Goal: Task Accomplishment & Management: Manage account settings

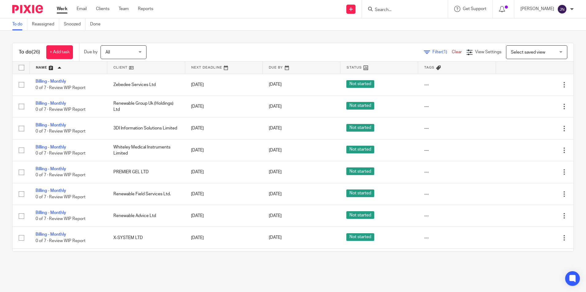
scroll to position [491, 0]
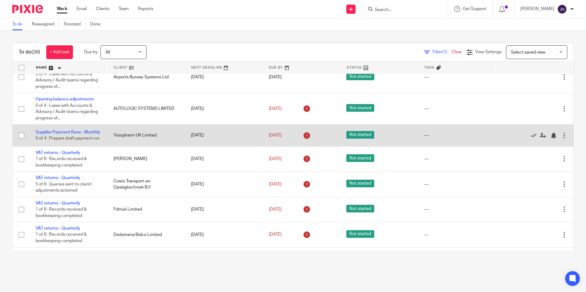
scroll to position [337, 0]
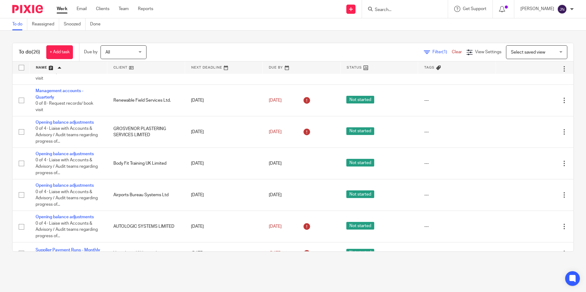
click at [407, 8] on input "Search" at bounding box center [401, 10] width 55 height 6
click at [405, 7] on input "Search" at bounding box center [401, 10] width 55 height 6
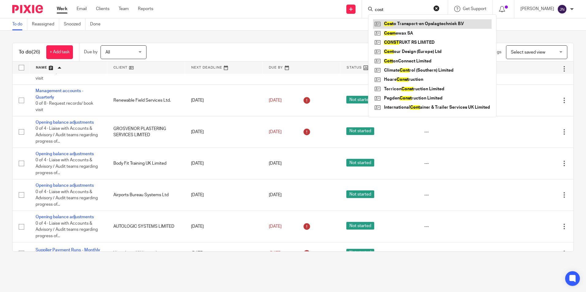
type input "cost"
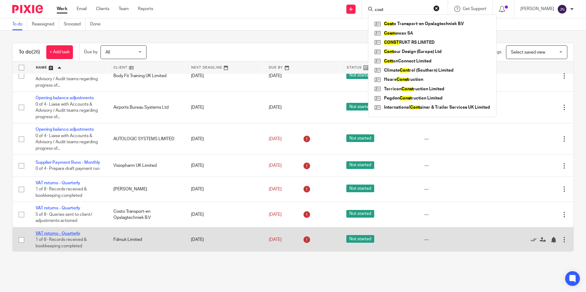
scroll to position [460, 0]
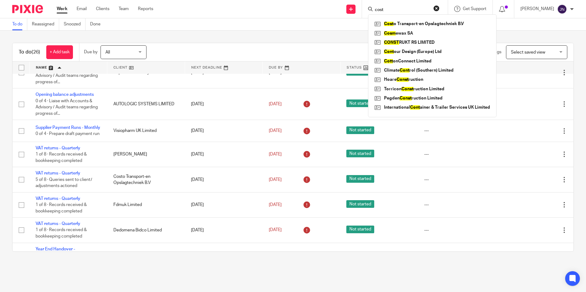
click at [306, 45] on div "To do (26) + Add task Due by All All Today Tomorrow This week Next week This mo…" at bounding box center [293, 52] width 561 height 18
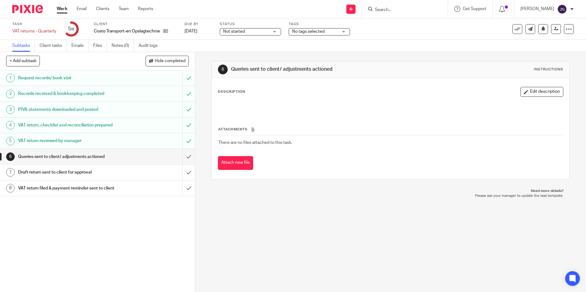
click at [110, 141] on h1 "VAT return reviewed by manager" at bounding box center [70, 140] width 105 height 9
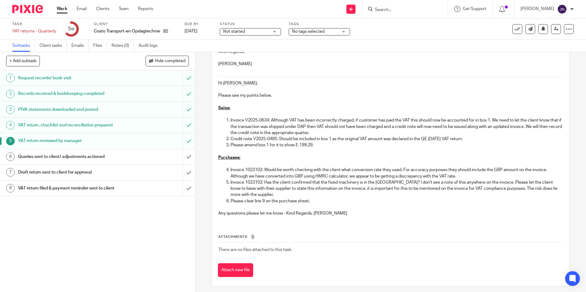
scroll to position [61, 0]
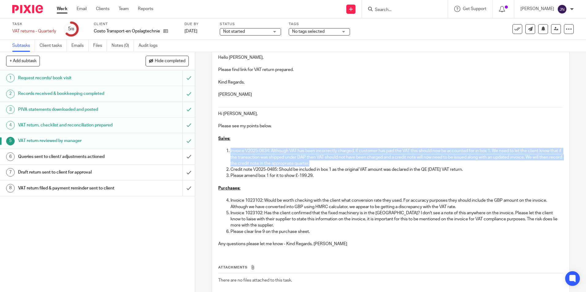
drag, startPoint x: 338, startPoint y: 165, endPoint x: 226, endPoint y: 149, distance: 112.3
click at [231, 149] on li "Invoice V2025-0634: Although VAT has been incorrectly charged, if customer has …" at bounding box center [397, 157] width 332 height 19
drag, startPoint x: 226, startPoint y: 149, endPoint x: 244, endPoint y: 167, distance: 24.9
click at [249, 166] on p "Invoice V2025-0634: Although VAT has been incorrectly charged, if customer has …" at bounding box center [397, 157] width 332 height 19
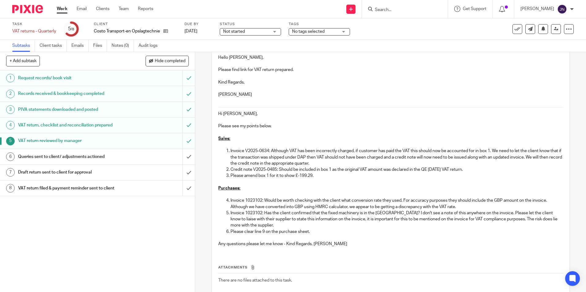
drag, startPoint x: 229, startPoint y: 170, endPoint x: 474, endPoint y: 170, distance: 245.6
click at [474, 170] on p "Credit note V2025-0485: Should be included in box 1 as the original VAT amount …" at bounding box center [397, 170] width 332 height 6
click at [392, 174] on p "Please amend box 1 for it to show £-199.29." at bounding box center [397, 176] width 332 height 6
drag, startPoint x: 335, startPoint y: 184, endPoint x: 269, endPoint y: 202, distance: 68.1
click at [334, 183] on p at bounding box center [390, 182] width 345 height 6
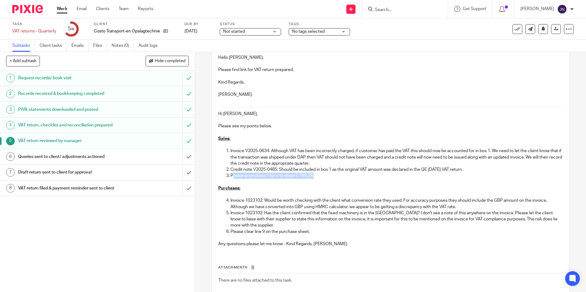
drag, startPoint x: 231, startPoint y: 177, endPoint x: 318, endPoint y: 178, distance: 87.4
click at [318, 178] on p "Please amend box 1 for it to show £-199.29." at bounding box center [397, 176] width 332 height 6
drag, startPoint x: 314, startPoint y: 178, endPoint x: 287, endPoint y: 176, distance: 26.4
click at [286, 176] on p "Please amend box 1 for it to show £-199.29." at bounding box center [397, 176] width 332 height 6
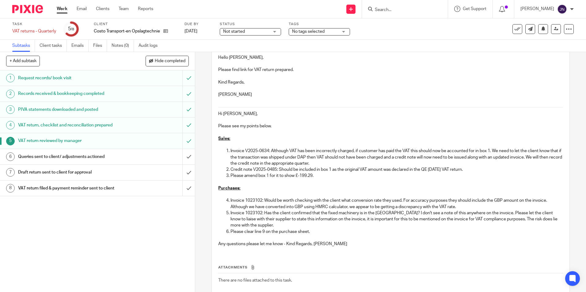
drag, startPoint x: 287, startPoint y: 176, endPoint x: 358, endPoint y: 186, distance: 71.5
click at [358, 186] on p "Purchases:" at bounding box center [390, 188] width 345 height 6
drag, startPoint x: 340, startPoint y: 193, endPoint x: 236, endPoint y: 199, distance: 104.7
click at [340, 192] on p at bounding box center [390, 195] width 345 height 6
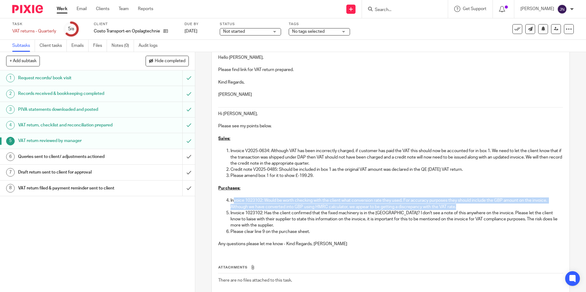
drag, startPoint x: 231, startPoint y: 199, endPoint x: 499, endPoint y: 205, distance: 267.7
click at [499, 205] on p "Invoice 1023102: Would be worth checking with the client what conversion rate t…" at bounding box center [397, 204] width 332 height 13
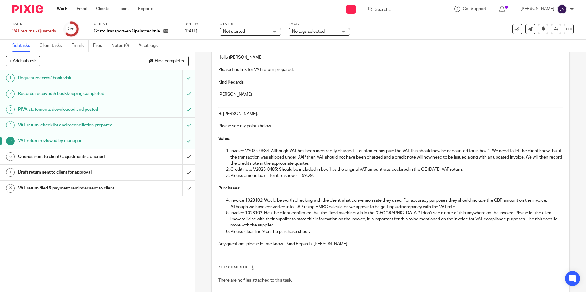
click at [226, 217] on ol "Invoice 1023102: Would be worth checking with the client what conversion rate t…" at bounding box center [390, 216] width 345 height 37
drag, startPoint x: 230, startPoint y: 215, endPoint x: 383, endPoint y: 215, distance: 153.0
click at [383, 215] on p "Invoice 1023102: Has the client confirmed that the fixed machinery is in the UK…" at bounding box center [397, 219] width 332 height 19
drag, startPoint x: 252, startPoint y: 202, endPoint x: 262, endPoint y: 202, distance: 9.8
click at [262, 202] on p "Invoice 1023102: Would be worth checking with the client what conversion rate t…" at bounding box center [397, 204] width 332 height 13
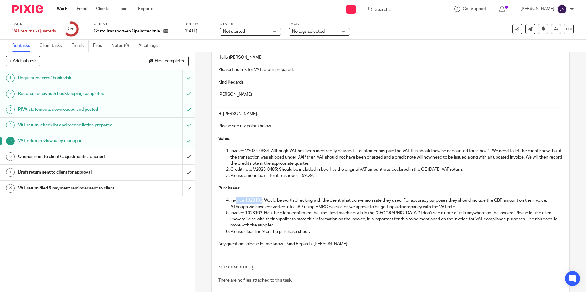
drag, startPoint x: 259, startPoint y: 230, endPoint x: 280, endPoint y: 230, distance: 21.5
click at [259, 230] on p "Please clear line 9 on the purchase sheet." at bounding box center [397, 232] width 332 height 6
drag, startPoint x: 280, startPoint y: 230, endPoint x: 234, endPoint y: 236, distance: 46.8
click at [235, 236] on div "https://cloudimanage.com/work/link/f/LLP!10261593 Hello Ankita, Please find lin…" at bounding box center [390, 145] width 351 height 213
click at [284, 249] on div "https://cloudimanage.com/work/link/f/LLP!10261593 Hello Ankita, Please find lin…" at bounding box center [390, 145] width 351 height 213
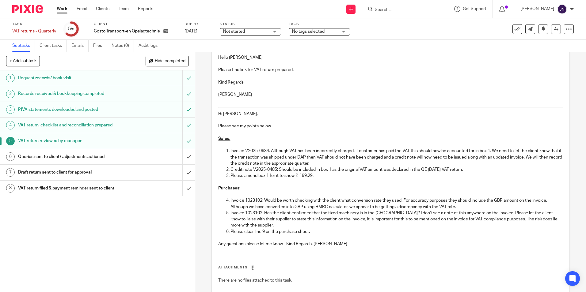
click at [472, 203] on p "Invoice 1023102: Would be worth checking with the client what conversion rate t…" at bounding box center [397, 204] width 332 height 13
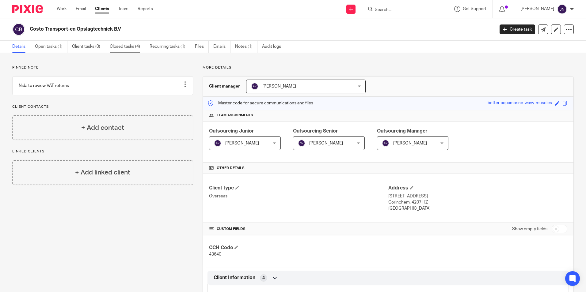
click at [120, 46] on link "Closed tasks (4)" at bounding box center [127, 47] width 35 height 12
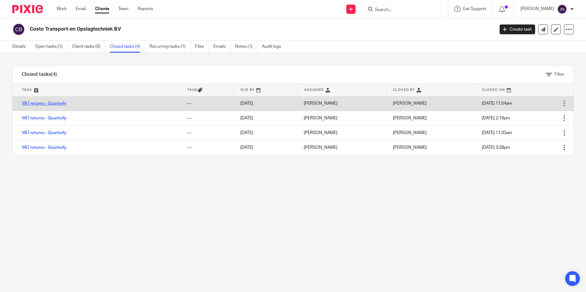
click at [41, 103] on link "VAT returns - Quarterly" at bounding box center [44, 103] width 45 height 4
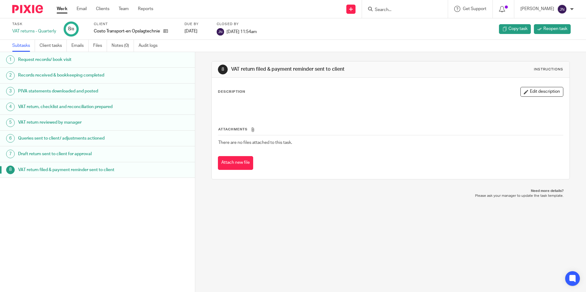
click at [83, 135] on h1 "Queries sent to client/ adjustments actioned" at bounding box center [75, 138] width 114 height 9
click at [67, 123] on h1 "VAT return reviewed by manager" at bounding box center [75, 122] width 114 height 9
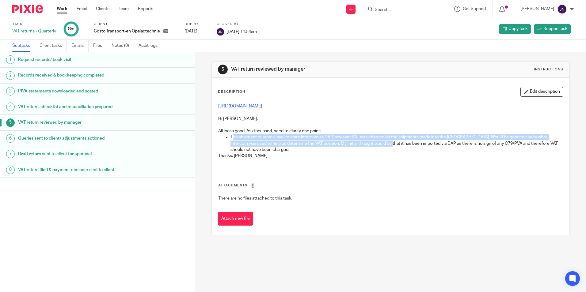
drag, startPoint x: 231, startPoint y: 138, endPoint x: 378, endPoint y: 144, distance: 146.6
click at [378, 144] on p "The shipment customs invoice state intercom as DAP, however VAT was charged on …" at bounding box center [397, 143] width 332 height 19
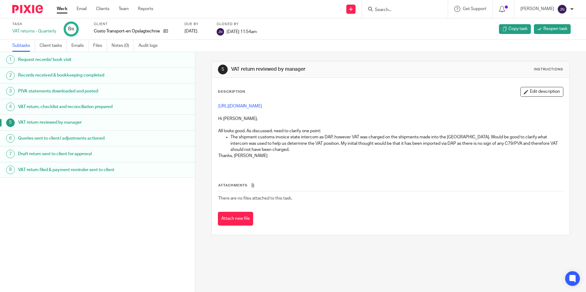
drag, startPoint x: 378, startPoint y: 144, endPoint x: 327, endPoint y: 160, distance: 53.4
click at [327, 160] on p at bounding box center [390, 162] width 345 height 6
drag, startPoint x: 407, startPoint y: 144, endPoint x: 420, endPoint y: 144, distance: 12.9
click at [420, 144] on p "The shipment customs invoice state intercom as DAP, however VAT was charged on …" at bounding box center [397, 143] width 332 height 19
drag, startPoint x: 420, startPoint y: 144, endPoint x: 474, endPoint y: 146, distance: 53.4
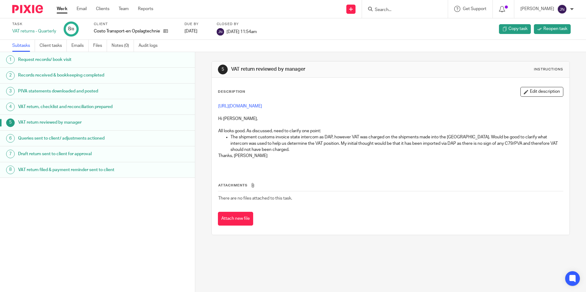
click at [472, 146] on p "The shipment customs invoice state intercom as DAP, however VAT was charged on …" at bounding box center [397, 143] width 332 height 19
drag, startPoint x: 497, startPoint y: 143, endPoint x: 553, endPoint y: 152, distance: 57.2
click at [553, 152] on p "The shipment customs invoice state intercom as DAP, however VAT was charged on …" at bounding box center [397, 143] width 332 height 19
click at [490, 153] on p "Thanks, [PERSON_NAME]" at bounding box center [390, 156] width 345 height 6
drag, startPoint x: 376, startPoint y: 142, endPoint x: 305, endPoint y: 16, distance: 144.7
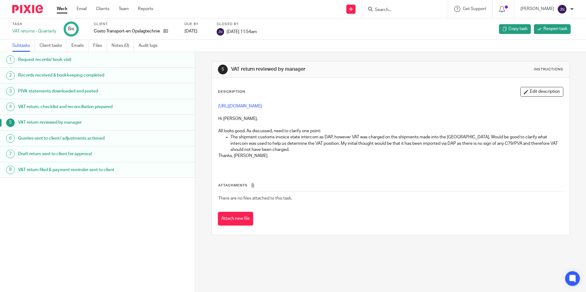
click at [375, 142] on p "The shipment customs invoice state intercom as DAP, however VAT was charged on …" at bounding box center [397, 143] width 332 height 19
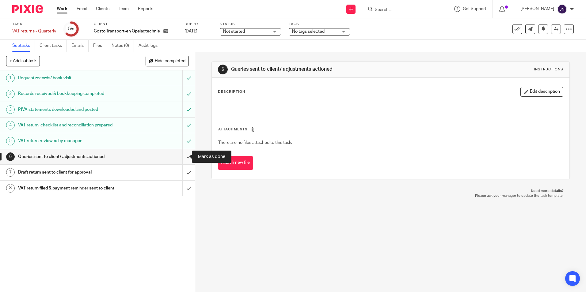
click at [181, 156] on input "submit" at bounding box center [97, 156] width 195 height 15
click at [185, 172] on input "submit" at bounding box center [97, 172] width 195 height 15
